Goal: Task Accomplishment & Management: Complete application form

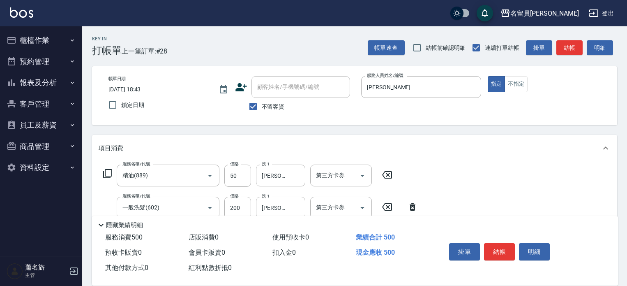
scroll to position [2, 0]
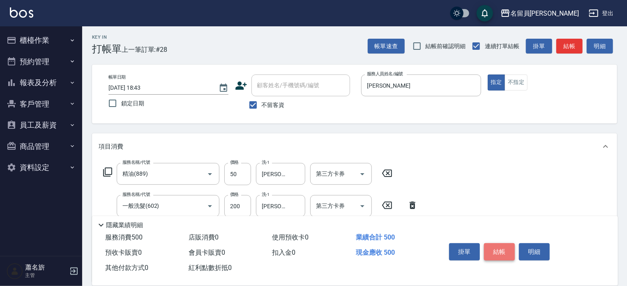
click at [515, 251] on button "結帳" at bounding box center [499, 251] width 31 height 17
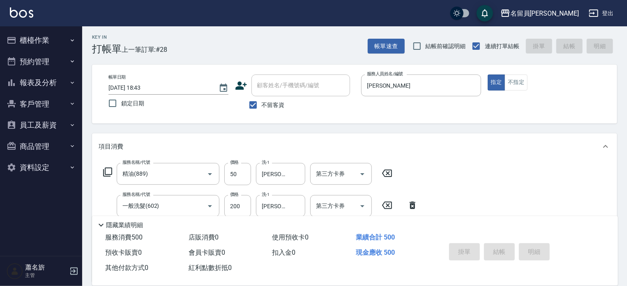
click at [506, 251] on div "掛單 結帳 明細" at bounding box center [499, 253] width 107 height 26
type input "[DATE] 19:27"
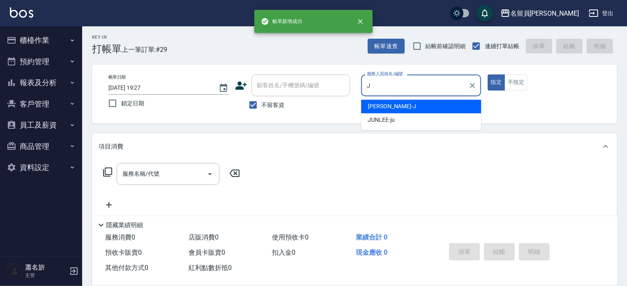
type input "J"
type button "true"
type input "[PERSON_NAME]"
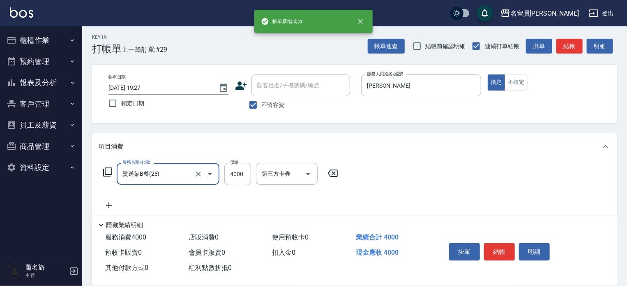
type input "燙送染B餐(28)"
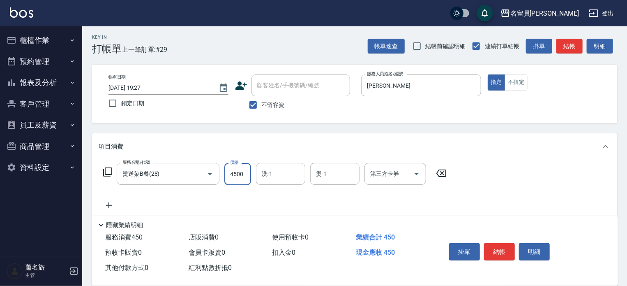
type input "4500"
type input "[PERSON_NAME]-F"
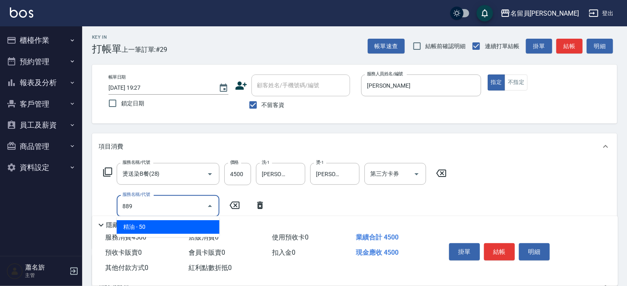
type input "精油(889)"
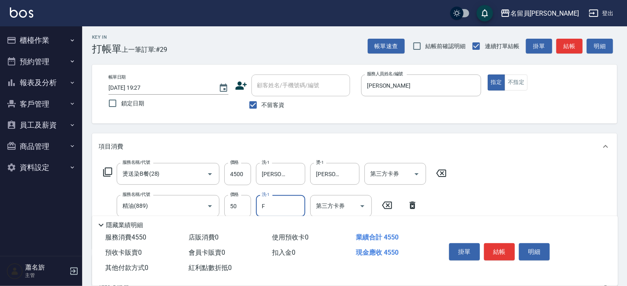
type input "[PERSON_NAME]-F"
click at [506, 251] on button "結帳" at bounding box center [499, 251] width 31 height 17
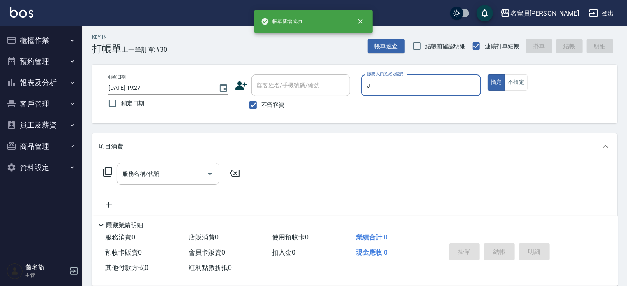
type input "[PERSON_NAME]"
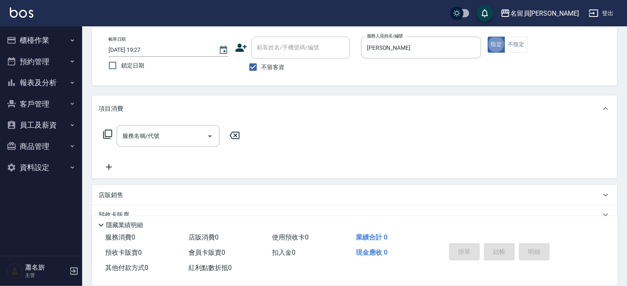
scroll to position [84, 0]
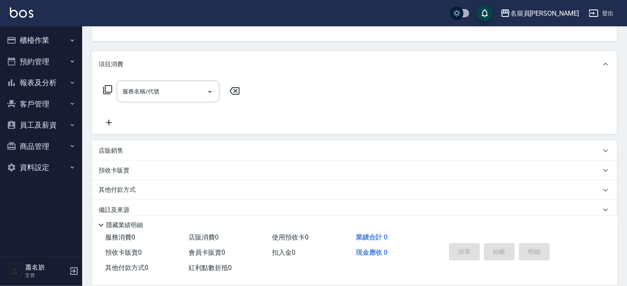
click at [227, 150] on div "店販銷售" at bounding box center [350, 150] width 502 height 9
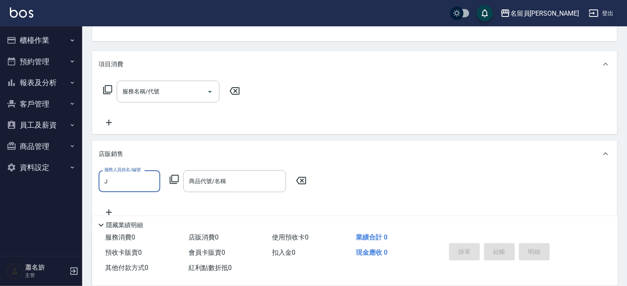
scroll to position [0, 0]
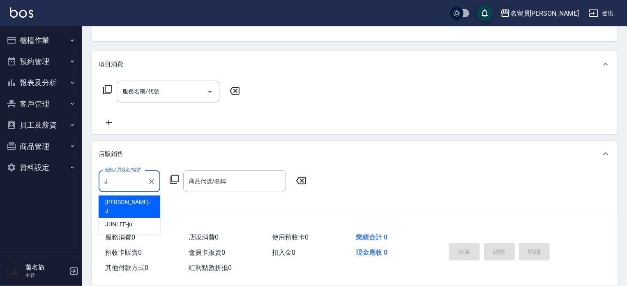
type input "[PERSON_NAME]"
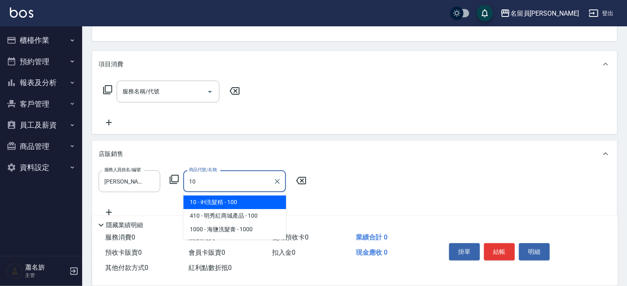
type input "iH洗髮精"
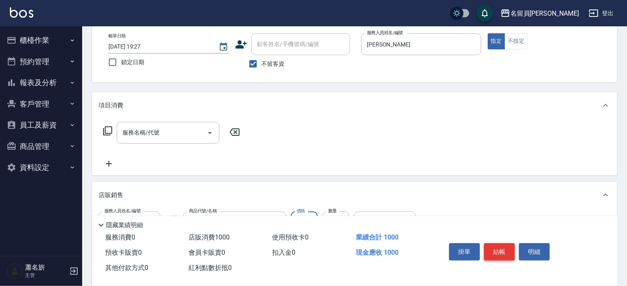
type input "1000"
click at [499, 247] on button "結帳" at bounding box center [499, 251] width 31 height 17
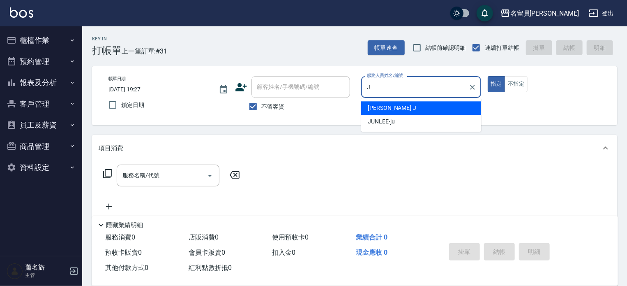
type input "[PERSON_NAME]"
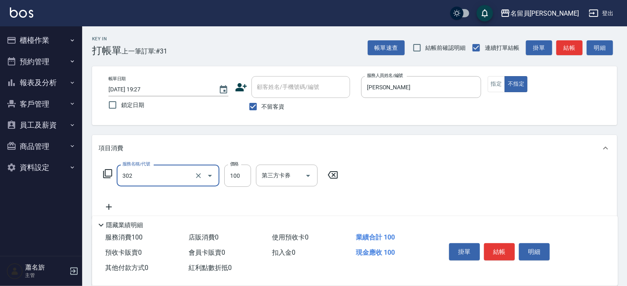
type input "剪髮(302)"
type input "230"
click at [494, 246] on button "結帳" at bounding box center [499, 251] width 31 height 17
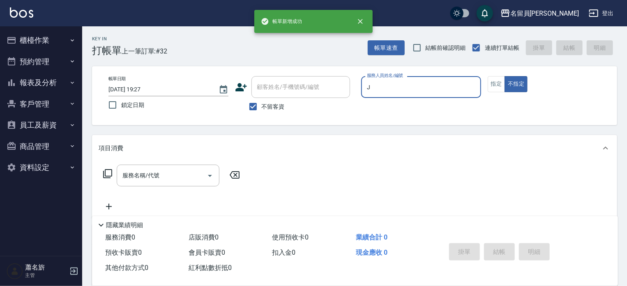
type input "[PERSON_NAME]"
type button "false"
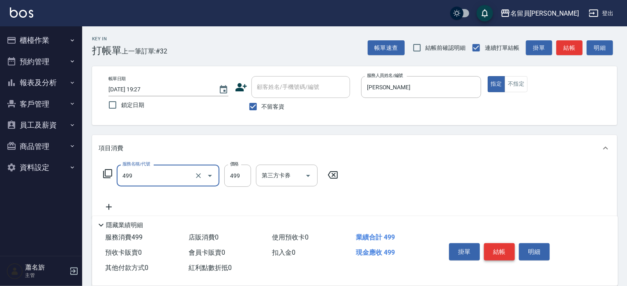
type input "去角質洗髮(499)"
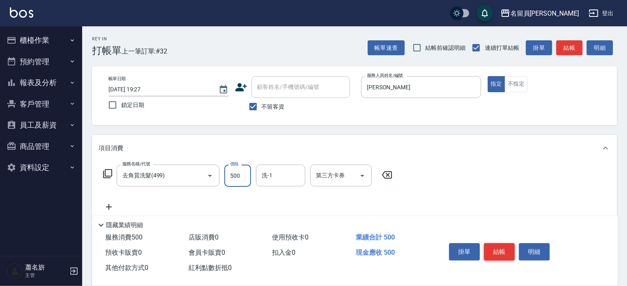
type input "500"
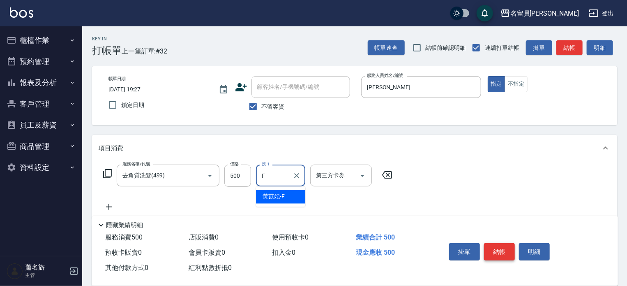
type input "[PERSON_NAME]-F"
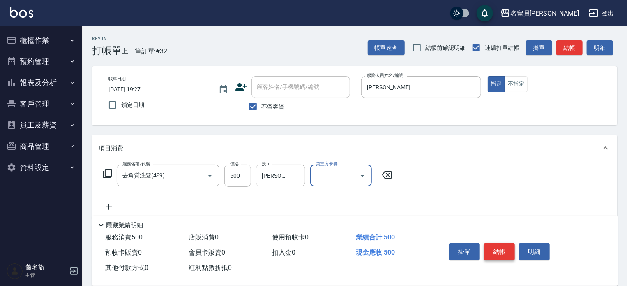
click at [494, 246] on button "結帳" at bounding box center [499, 251] width 31 height 17
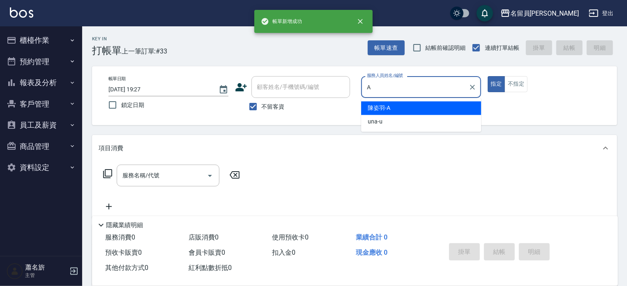
type input "[PERSON_NAME]"
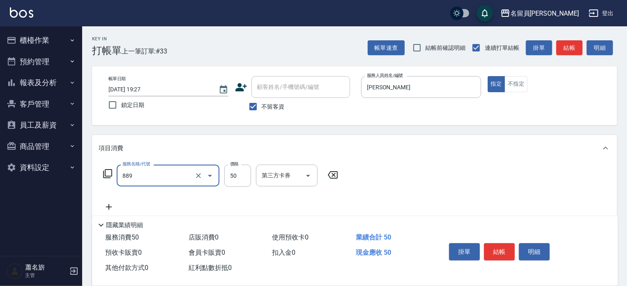
type input "精油(889)"
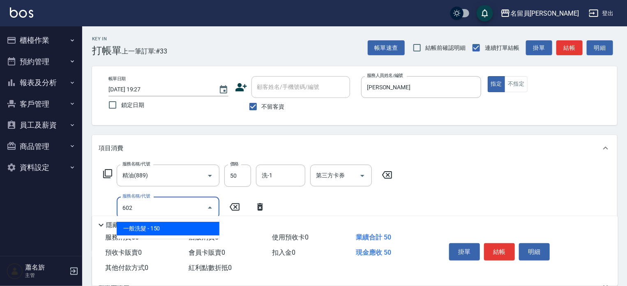
type input "一般洗髮(602)"
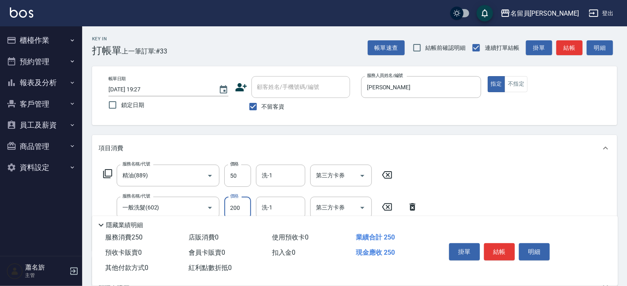
type input "200"
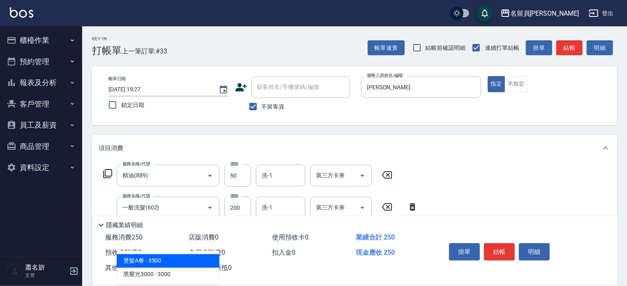
type input "剪髮(302)"
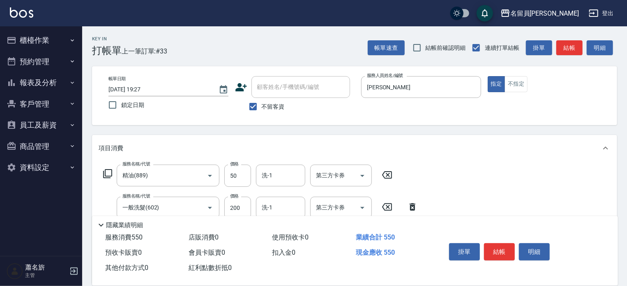
type input "300"
click at [494, 246] on button "結帳" at bounding box center [499, 251] width 31 height 17
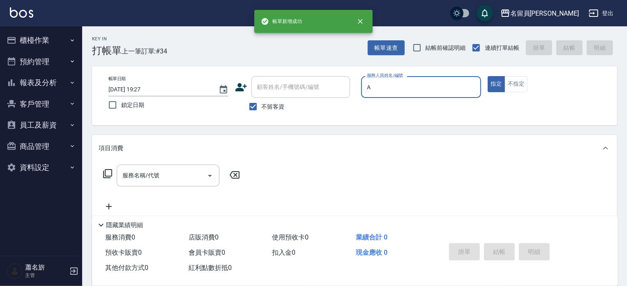
type input "[PERSON_NAME]"
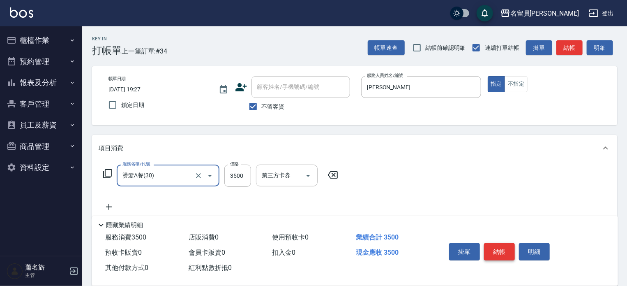
type input "燙髮A餐(30)"
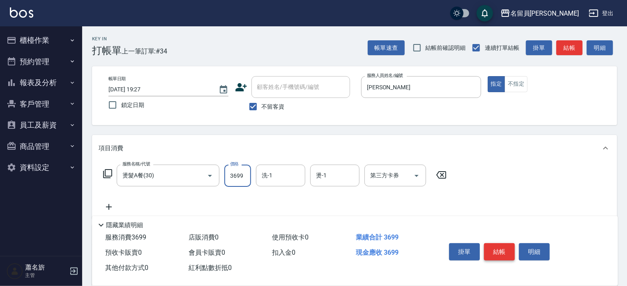
type input "3699"
type input "[PERSON_NAME]-17"
click at [494, 246] on button "結帳" at bounding box center [499, 251] width 31 height 17
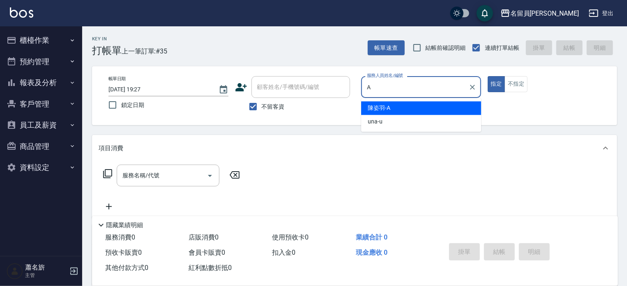
type input "[PERSON_NAME]"
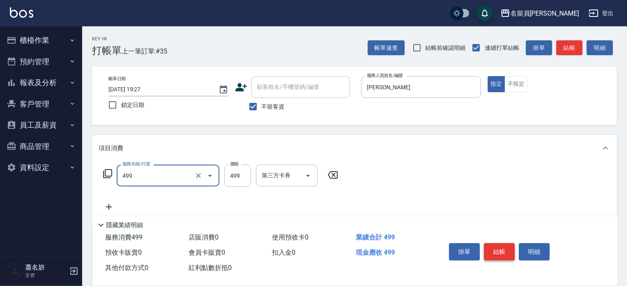
type input "去角質洗髮(499)"
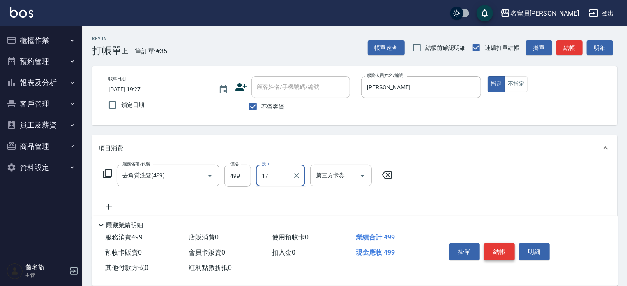
type input "[PERSON_NAME]-17"
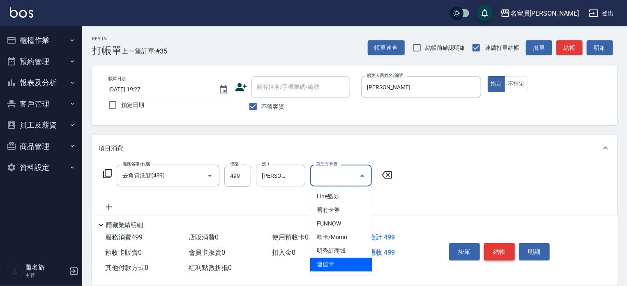
type input "儲值卡"
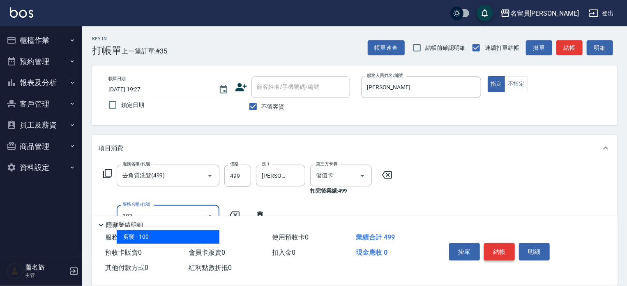
type input "剪髮(302)"
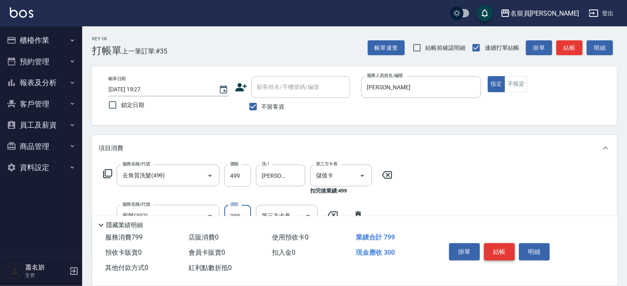
type input "300"
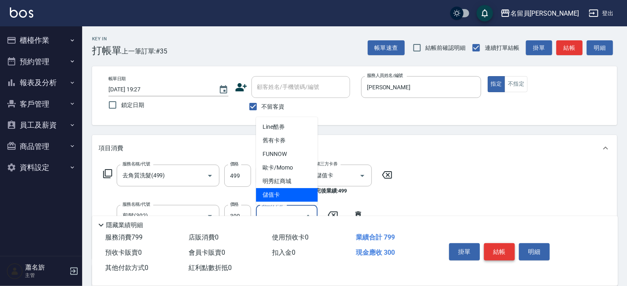
type input "儲值卡"
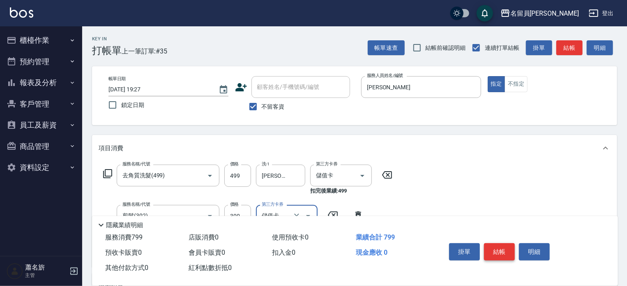
click at [494, 246] on button "結帳" at bounding box center [499, 251] width 31 height 17
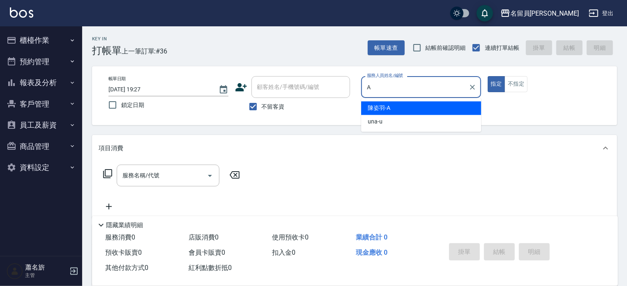
type input "[PERSON_NAME]"
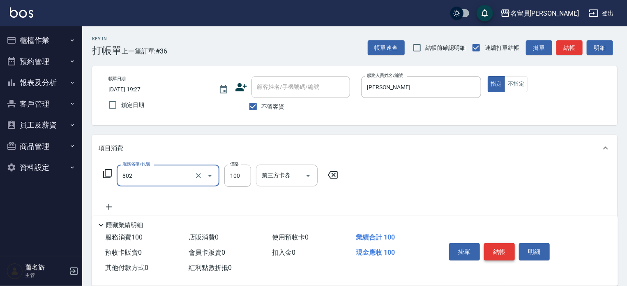
type input "VIP儲值(802)"
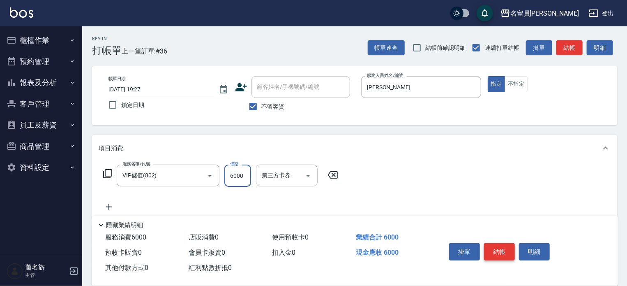
type input "6000"
drag, startPoint x: 494, startPoint y: 246, endPoint x: 498, endPoint y: 245, distance: 4.6
click at [494, 245] on button "結帳" at bounding box center [499, 251] width 31 height 17
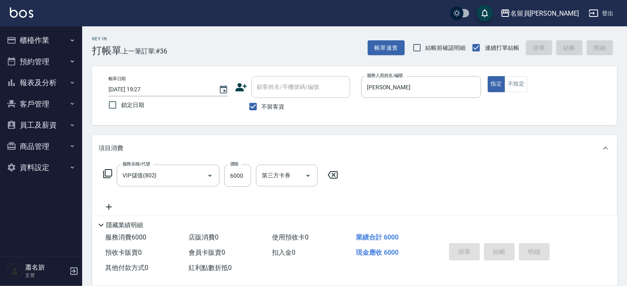
type input "[DATE] 19:28"
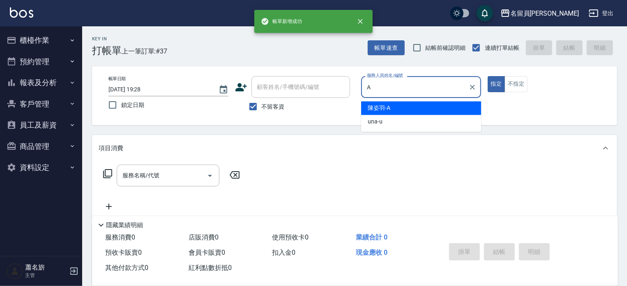
type input "[PERSON_NAME]"
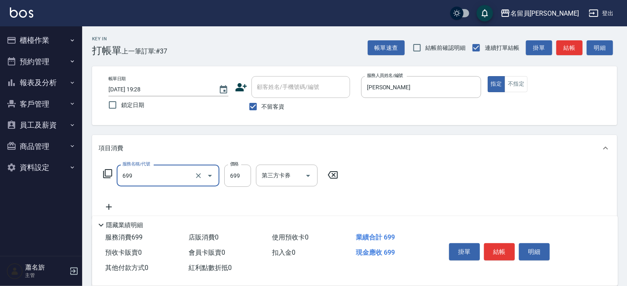
type input "精油洗髮(699)"
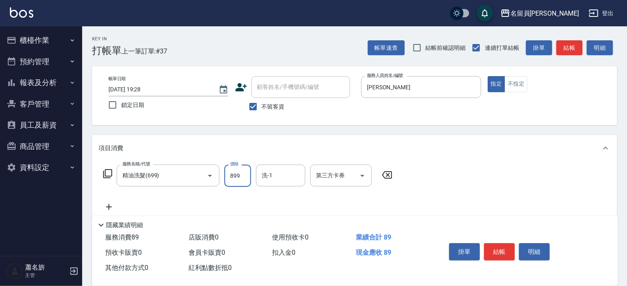
type input "899"
type input "[PERSON_NAME]-17"
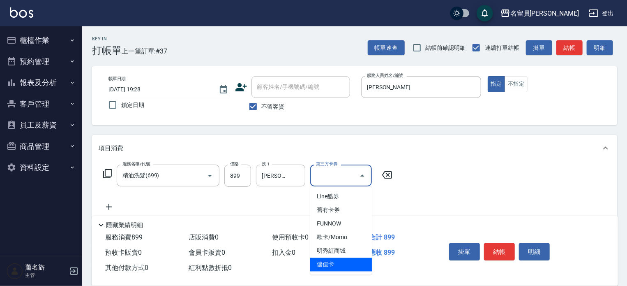
type input "儲值卡"
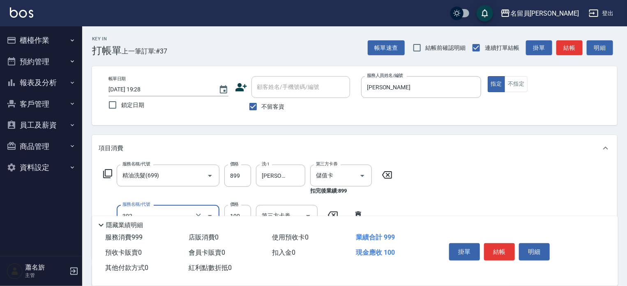
type input "剪髮(302)"
type input "300"
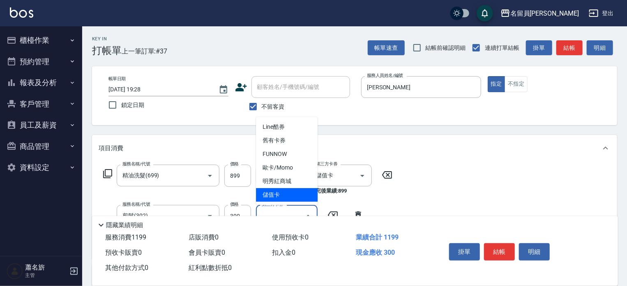
type input "儲值卡"
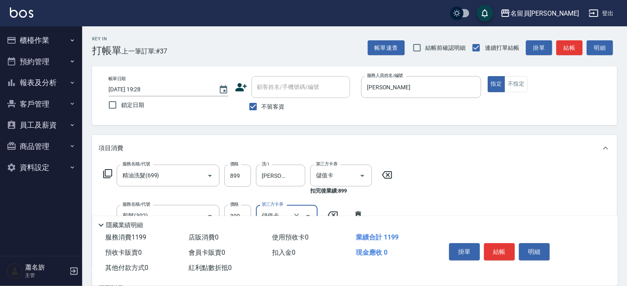
click at [498, 245] on button "結帳" at bounding box center [499, 251] width 31 height 17
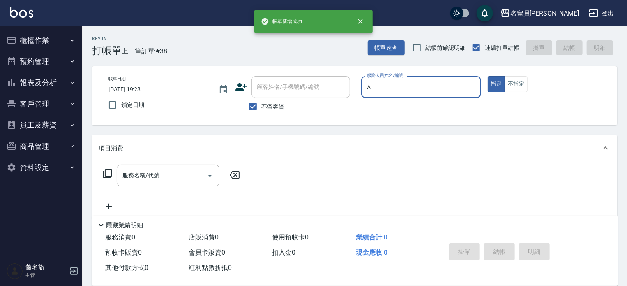
type input "[PERSON_NAME]"
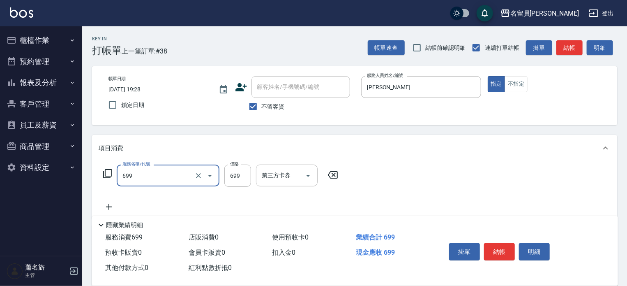
type input "精油洗髮(699)"
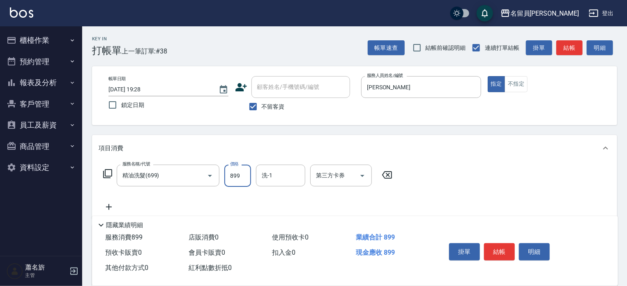
type input "899"
type input "[PERSON_NAME]-17"
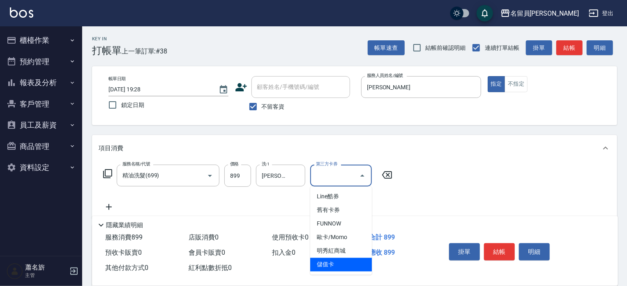
type input "儲值卡"
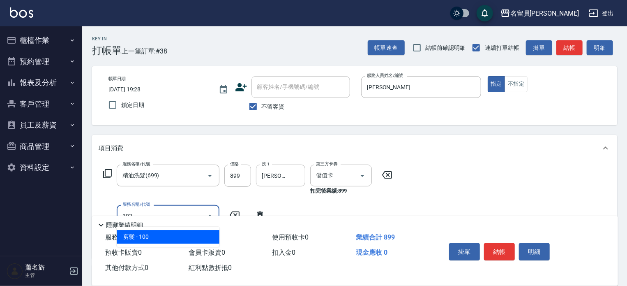
type input "剪髮(302)"
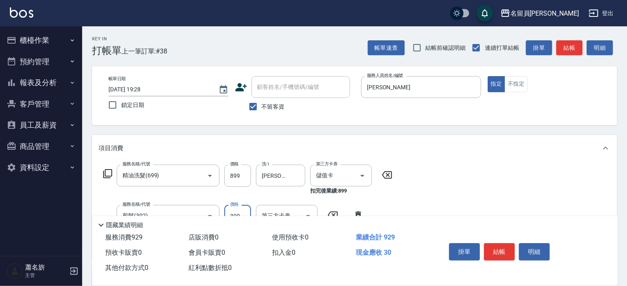
type input "300"
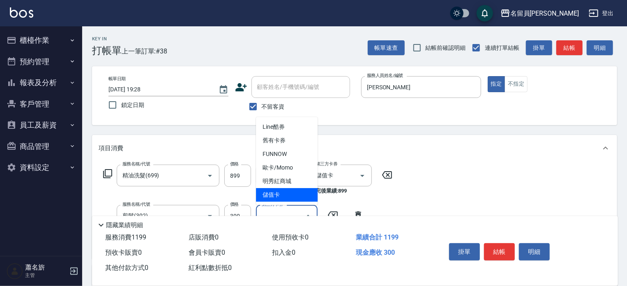
type input "儲值卡"
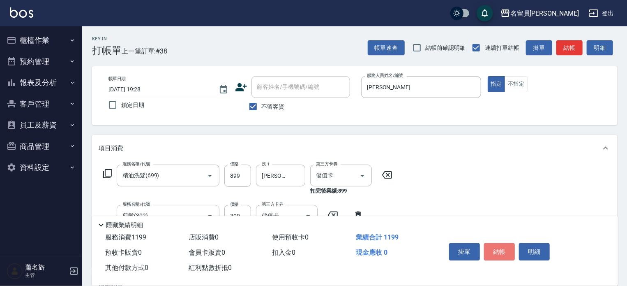
click at [499, 245] on button "結帳" at bounding box center [499, 251] width 31 height 17
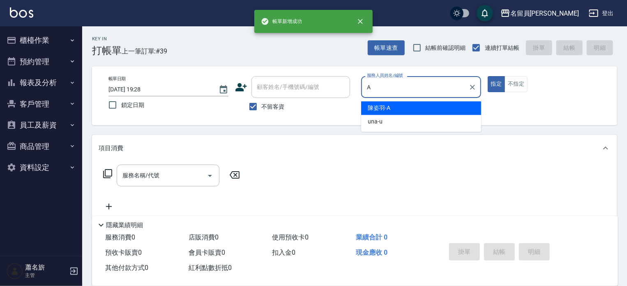
type input "[PERSON_NAME]"
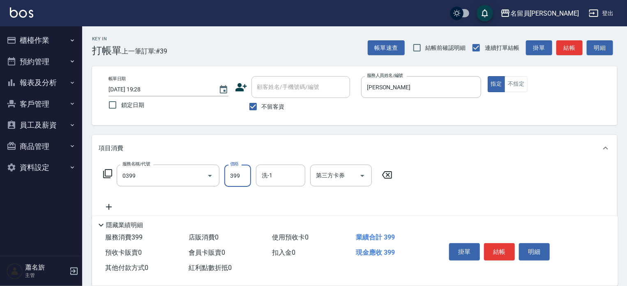
type input "海鹽SPA(0399)"
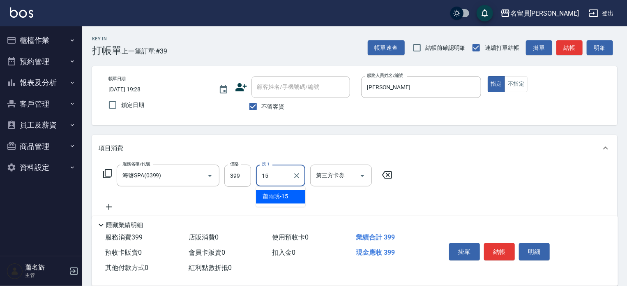
type input "[PERSON_NAME]-15"
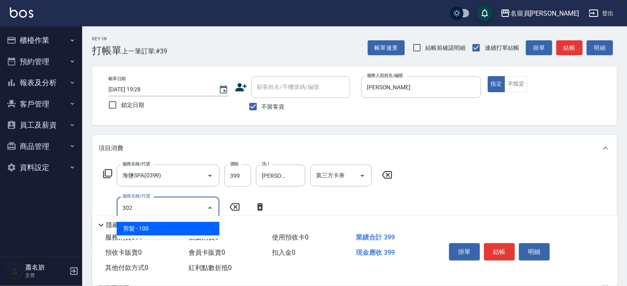
type input "剪髮(302)"
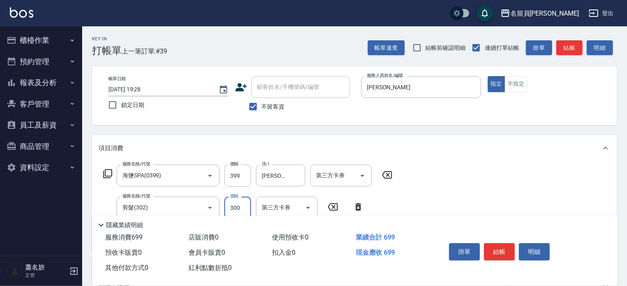
type input "300"
click at [499, 245] on button "結帳" at bounding box center [499, 251] width 31 height 17
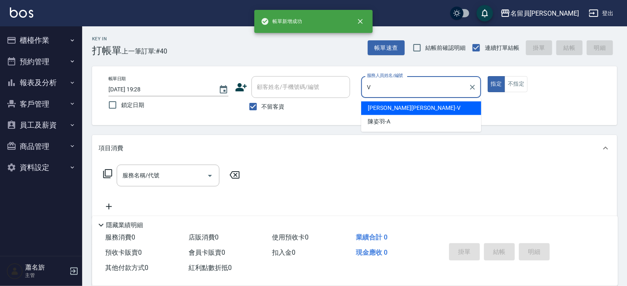
type input "[PERSON_NAME][PERSON_NAME]-V"
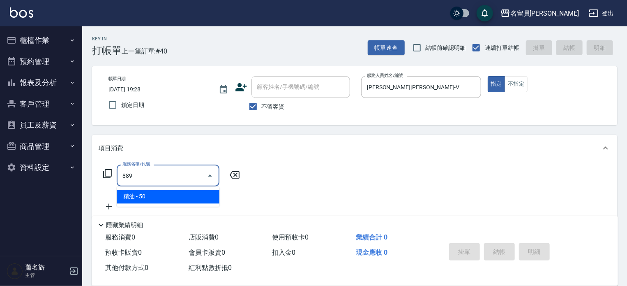
type input "精油(889)"
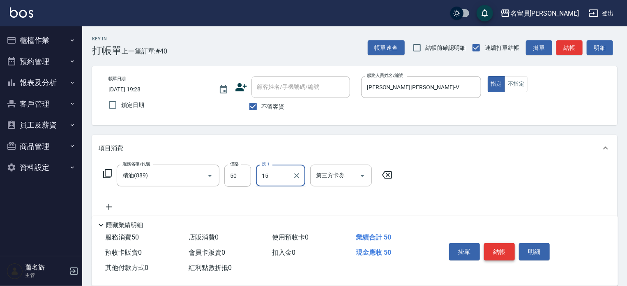
type input "[PERSON_NAME]-15"
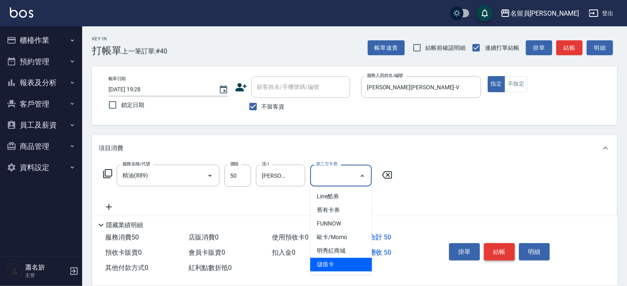
type input "儲值卡"
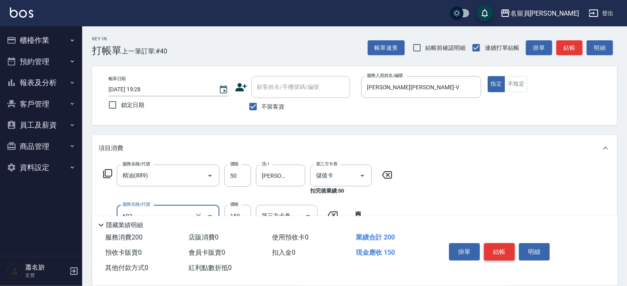
type input "一般洗髮(602)"
type input "200"
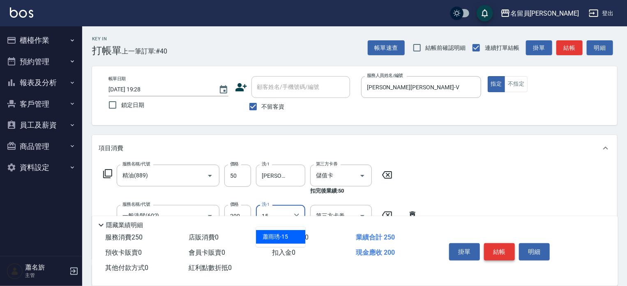
type input "[PERSON_NAME]-15"
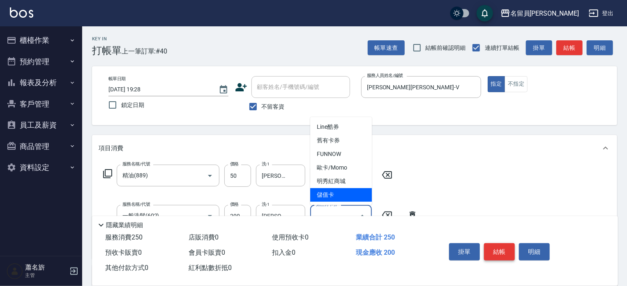
type input "儲值卡"
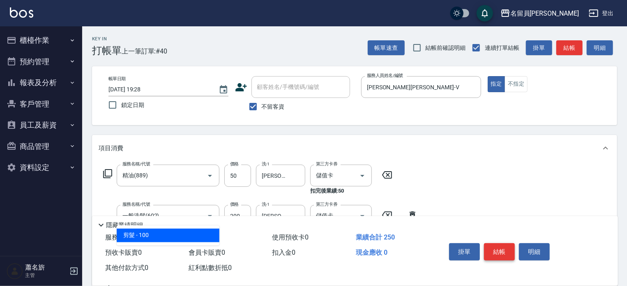
type input "剪髮(302)"
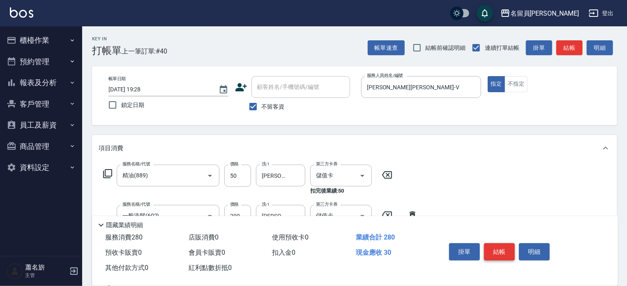
type input "300"
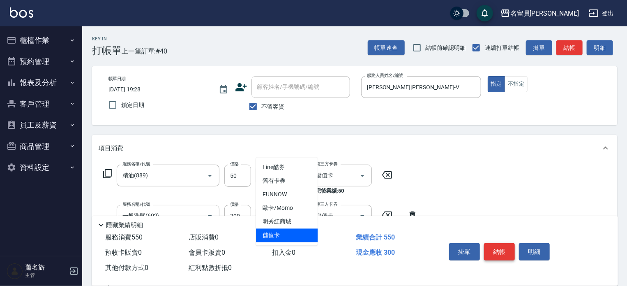
type input "儲值卡"
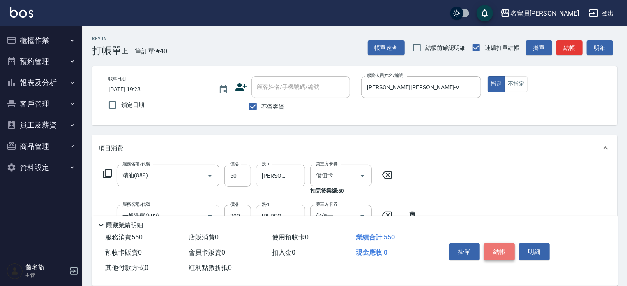
click at [499, 245] on button "結帳" at bounding box center [499, 251] width 31 height 17
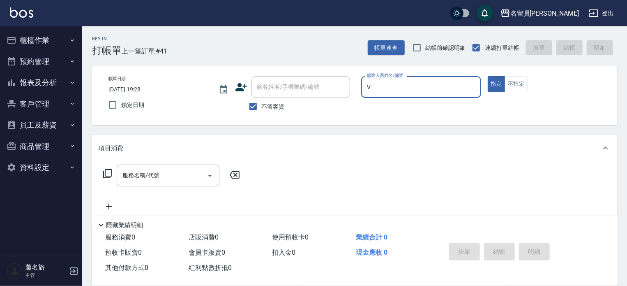
type input "[PERSON_NAME][PERSON_NAME]-V"
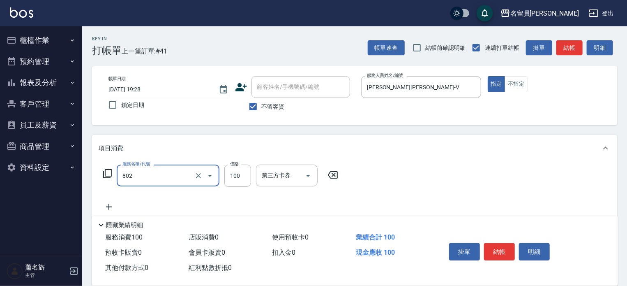
type input "VIP儲值(802)"
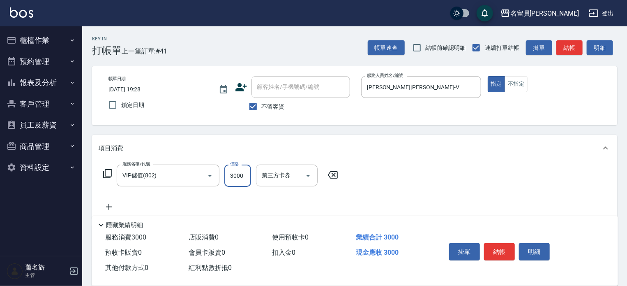
type input "3000"
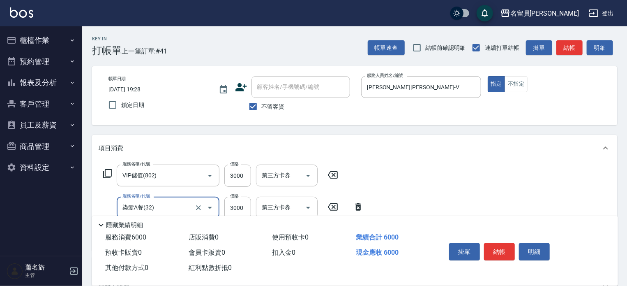
type input "染髮A餐(32)"
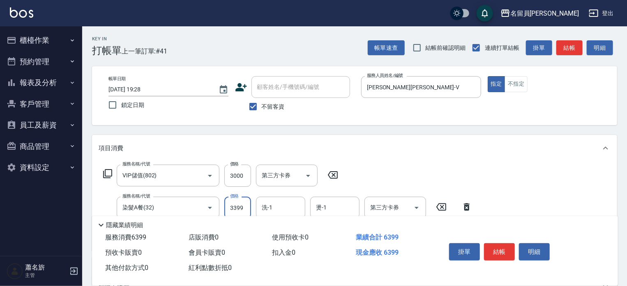
type input "3399"
type input "[PERSON_NAME]-15"
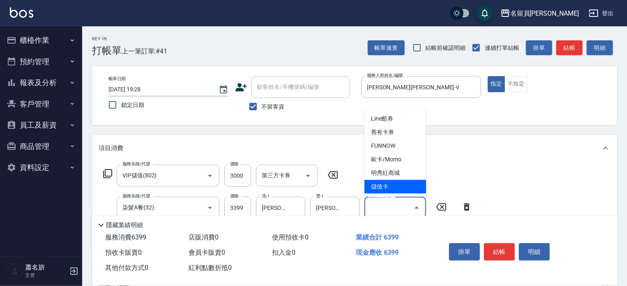
type input "儲值卡"
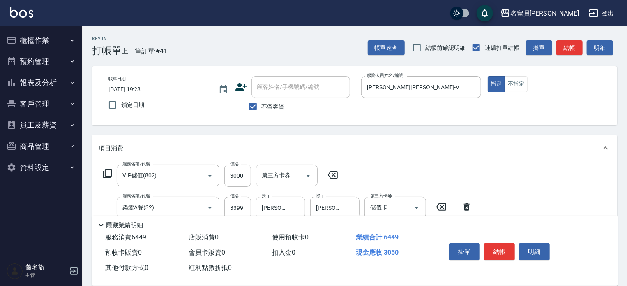
type input "精油(889)"
type input "[PERSON_NAME]-15"
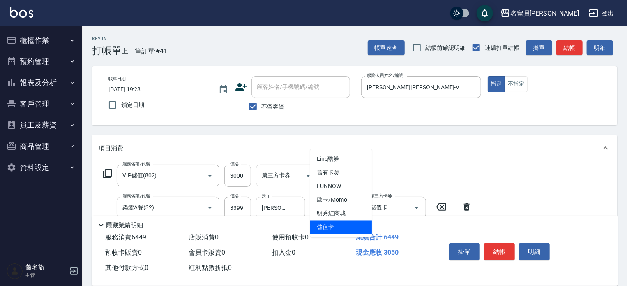
type input "儲值卡"
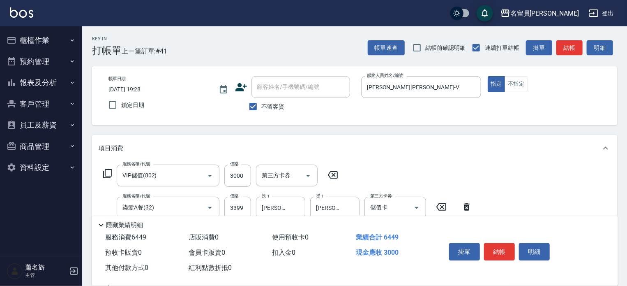
click at [490, 240] on div "掛單 結帳 明細" at bounding box center [499, 253] width 107 height 26
click at [492, 243] on button "結帳" at bounding box center [499, 251] width 31 height 17
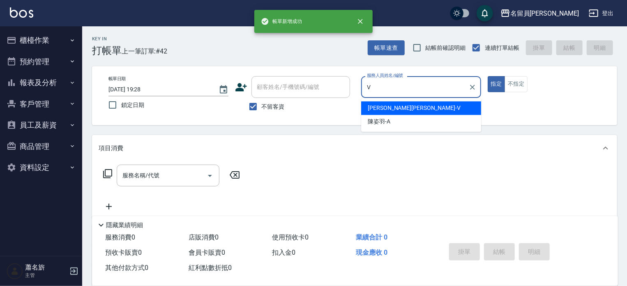
type input "[PERSON_NAME][PERSON_NAME]-V"
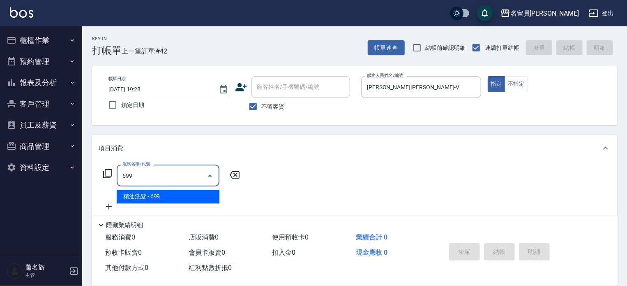
type input "精油洗髮(699)"
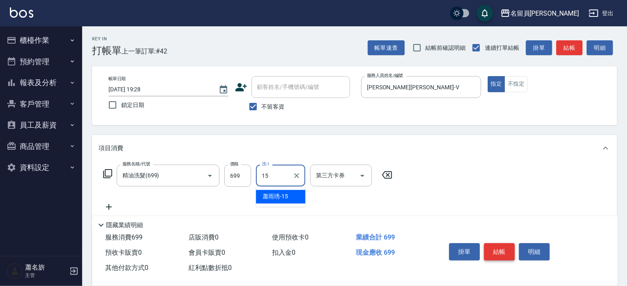
type input "[PERSON_NAME]-15"
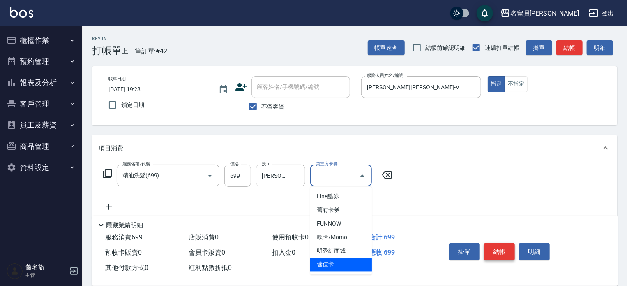
type input "儲值卡"
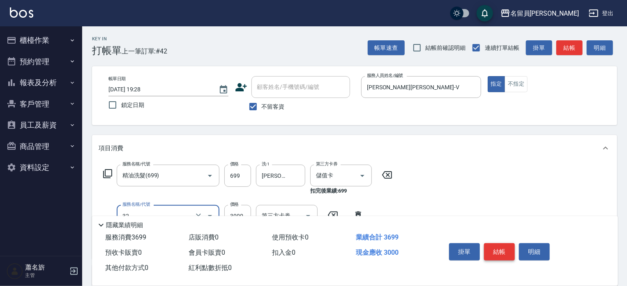
type input "染髮A餐(32)"
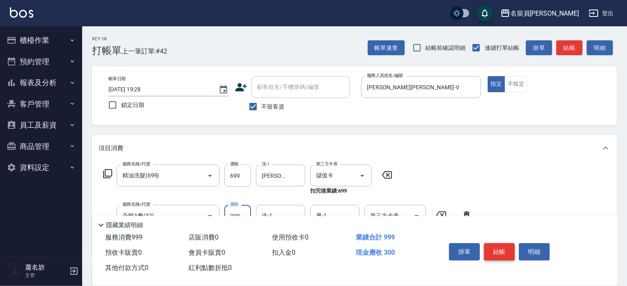
type input "300"
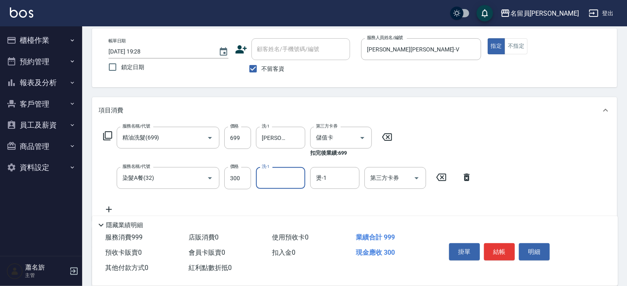
scroll to position [82, 0]
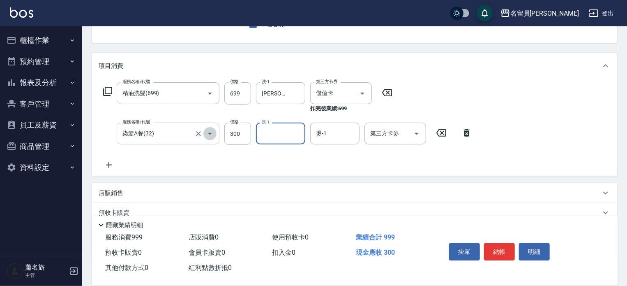
click at [204, 135] on button "Open" at bounding box center [209, 133] width 13 height 13
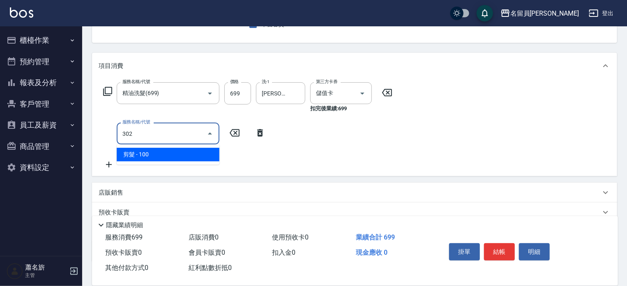
type input "剪髮(302)"
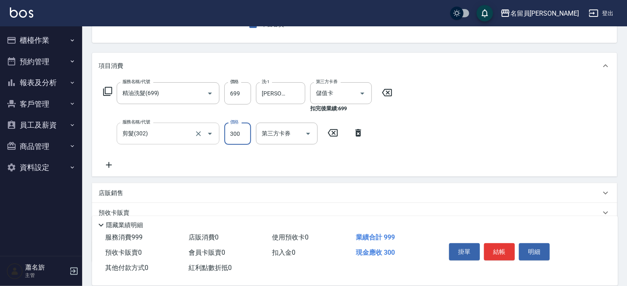
type input "300"
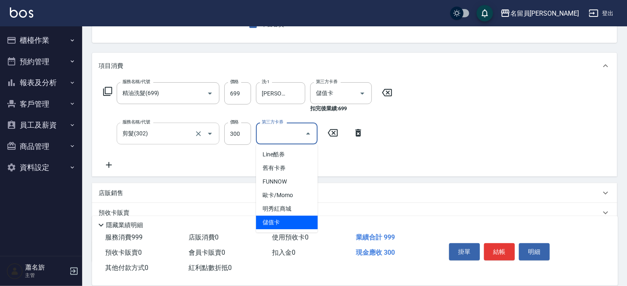
type input "儲值卡"
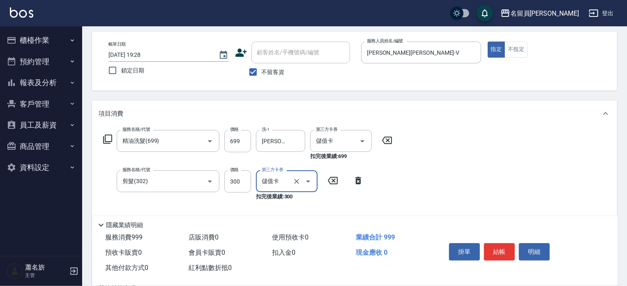
scroll to position [0, 0]
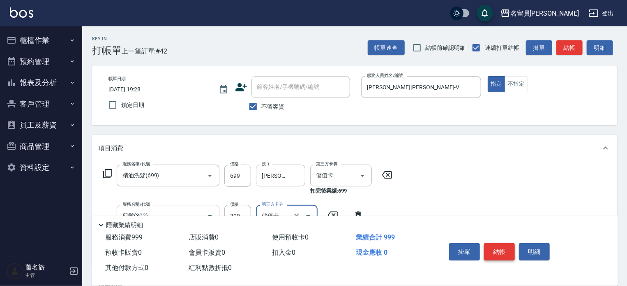
drag, startPoint x: 506, startPoint y: 253, endPoint x: 501, endPoint y: 231, distance: 22.4
click at [506, 253] on button "結帳" at bounding box center [499, 251] width 31 height 17
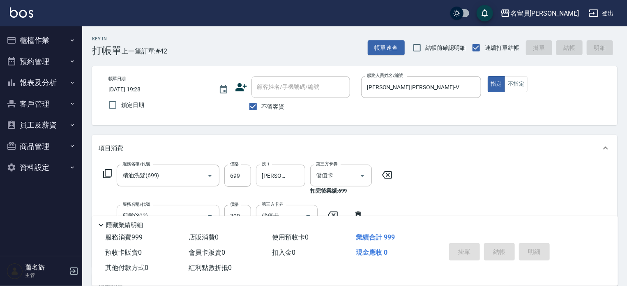
type input "[DATE] 19:29"
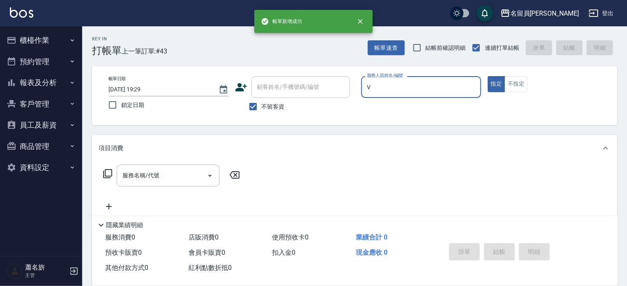
type input "[PERSON_NAME][PERSON_NAME]-V"
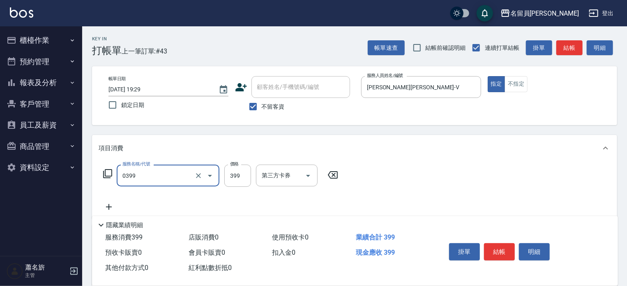
type input "海鹽SPA(0399)"
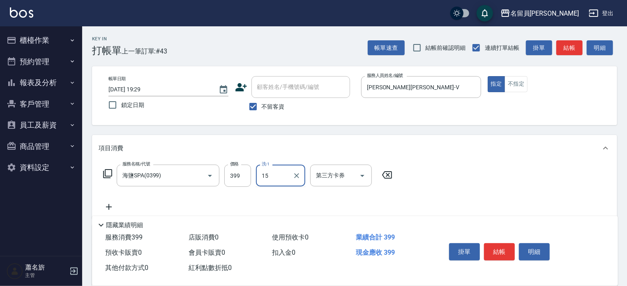
type input "[PERSON_NAME]-15"
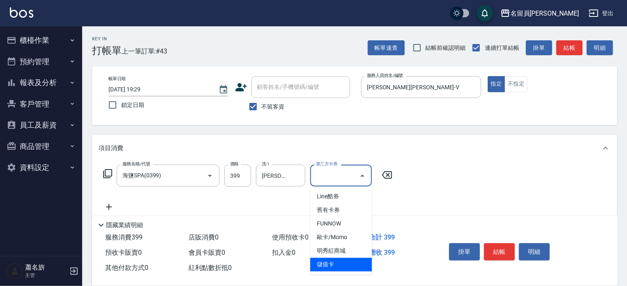
type input "儲值卡"
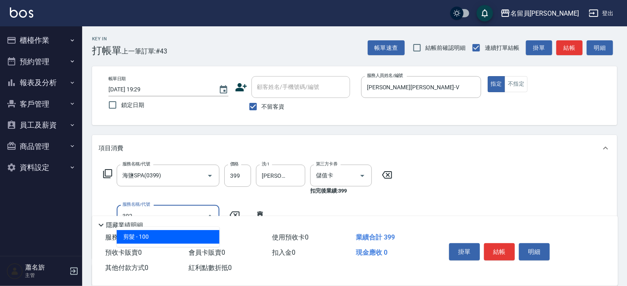
type input "剪髮(302)"
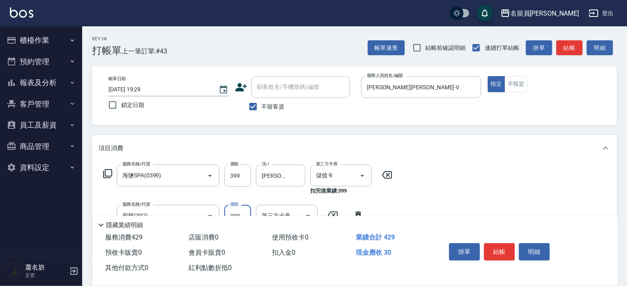
type input "300"
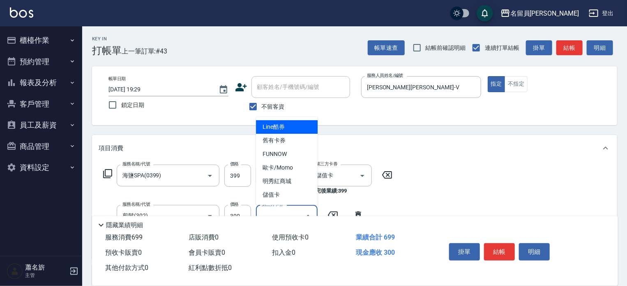
type input "儲值卡"
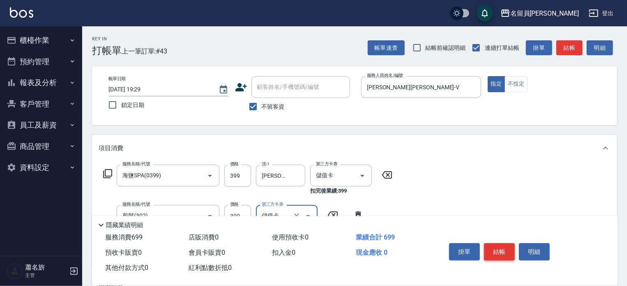
drag, startPoint x: 503, startPoint y: 246, endPoint x: 497, endPoint y: 230, distance: 17.4
click at [502, 246] on button "結帳" at bounding box center [499, 251] width 31 height 17
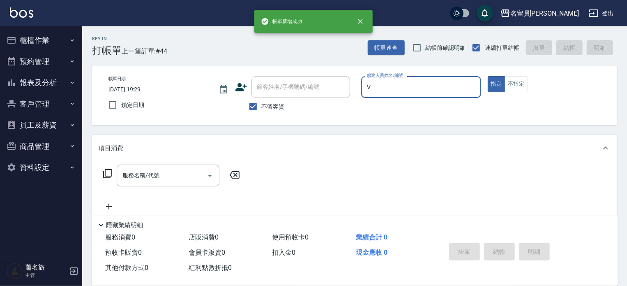
type input "[PERSON_NAME][PERSON_NAME]-V"
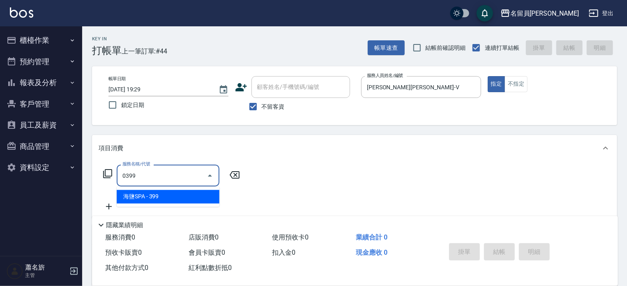
type input "海鹽SPA(0399)"
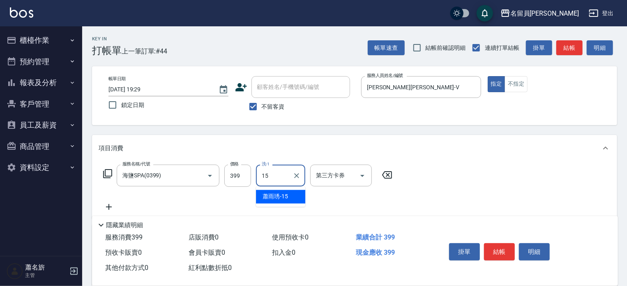
type input "[PERSON_NAME]-15"
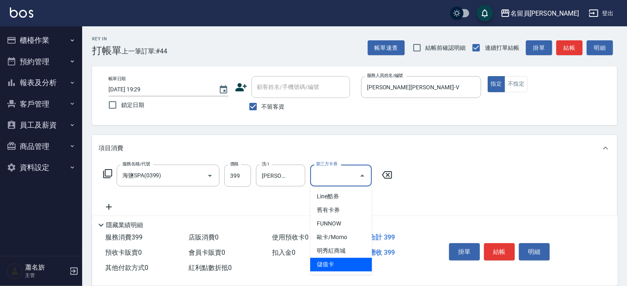
type input "儲值卡"
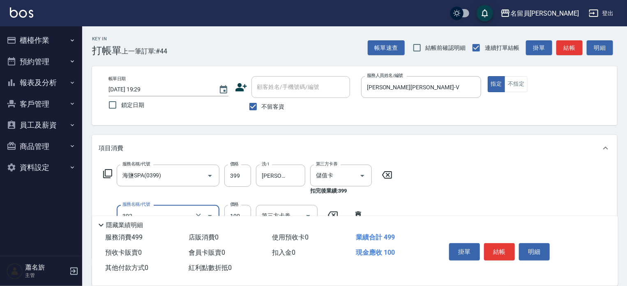
type input "剪髮(302)"
type input "300"
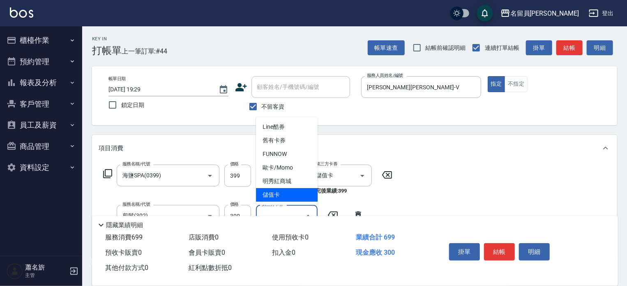
type input "儲值卡"
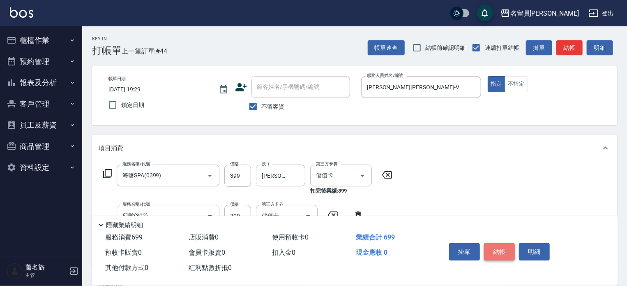
click at [504, 249] on button "結帳" at bounding box center [499, 251] width 31 height 17
